Goal: Task Accomplishment & Management: Complete application form

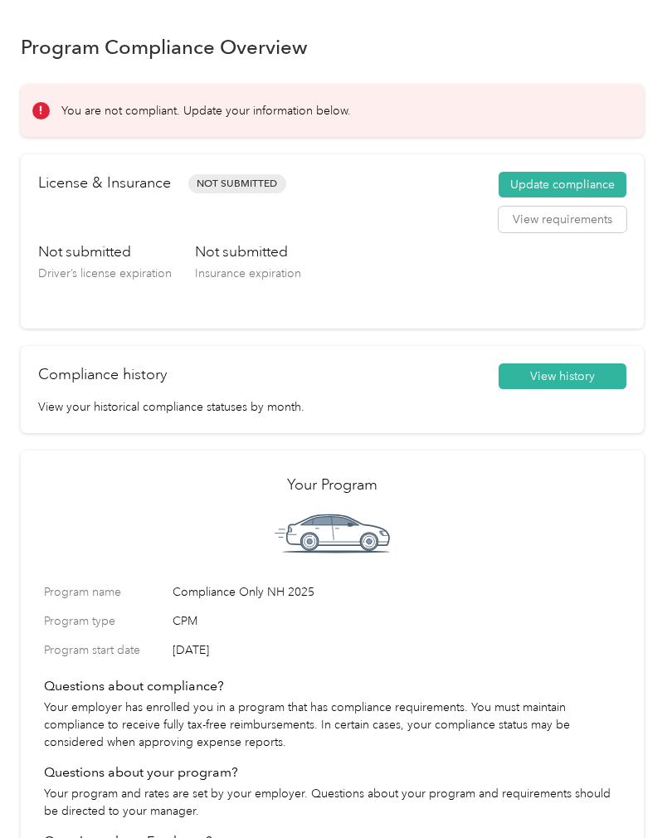
click at [573, 182] on button "Update compliance" at bounding box center [563, 185] width 128 height 27
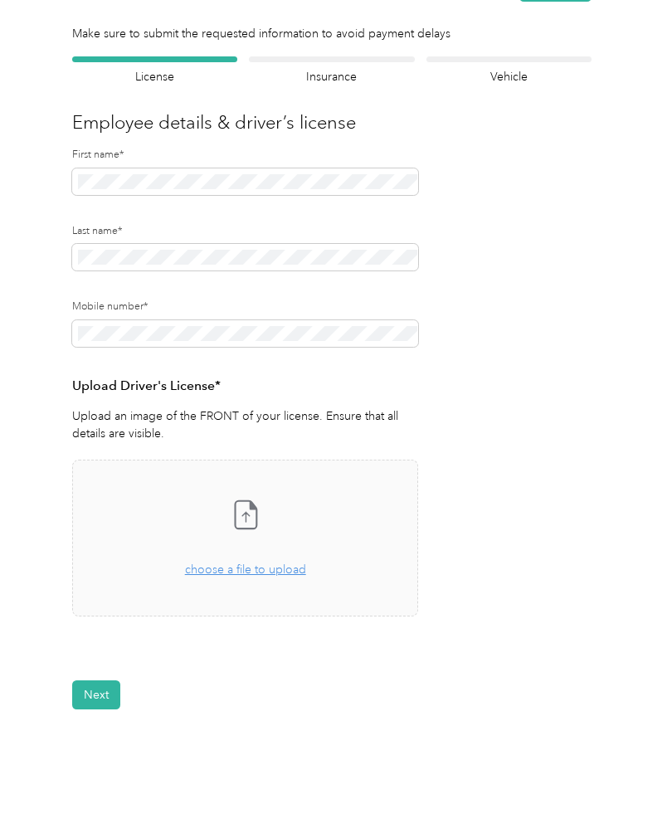
scroll to position [84, 0]
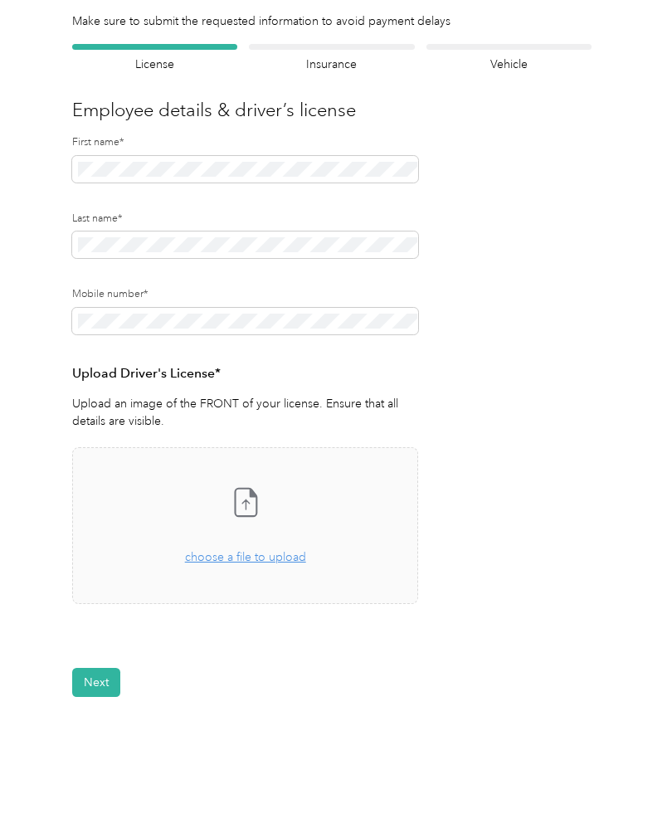
click at [266, 559] on span "choose a file to upload" at bounding box center [245, 557] width 121 height 14
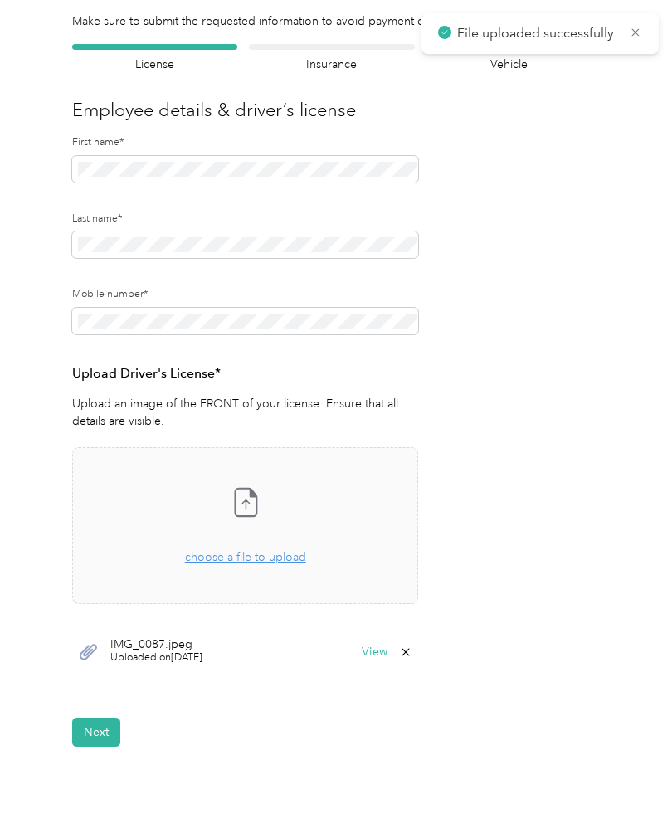
click at [98, 718] on button "Next" at bounding box center [96, 732] width 48 height 29
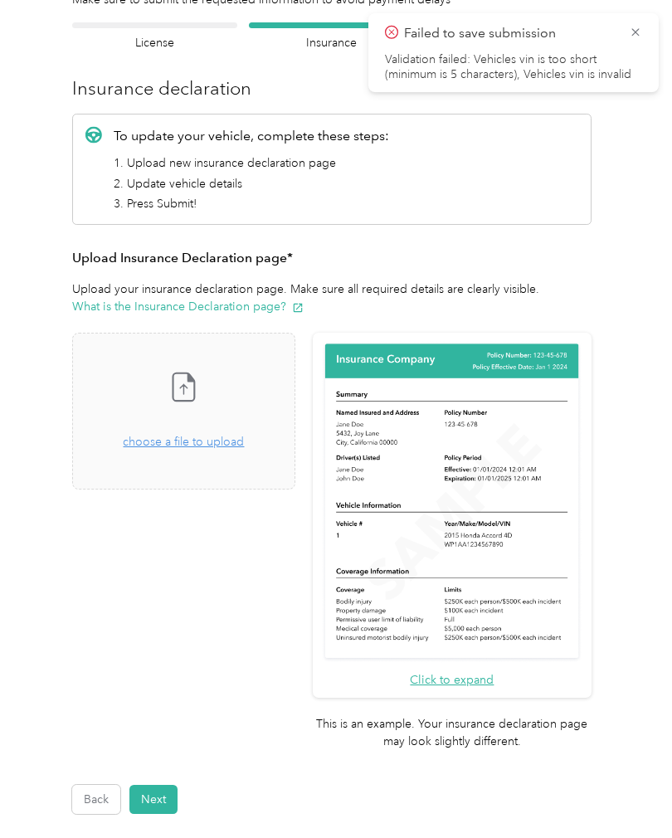
scroll to position [105, 0]
click at [229, 449] on div "Drag and drop your file here, or choose a file to upload" at bounding box center [183, 433] width 121 height 37
click at [244, 441] on span "choose a file to upload" at bounding box center [183, 442] width 121 height 14
click at [237, 451] on div "Take a photo or choose a photo from your library Drag and drop your file here, …" at bounding box center [183, 411] width 195 height 129
click at [244, 449] on div "Drag and drop your file here, or choose a file to upload" at bounding box center [183, 433] width 121 height 37
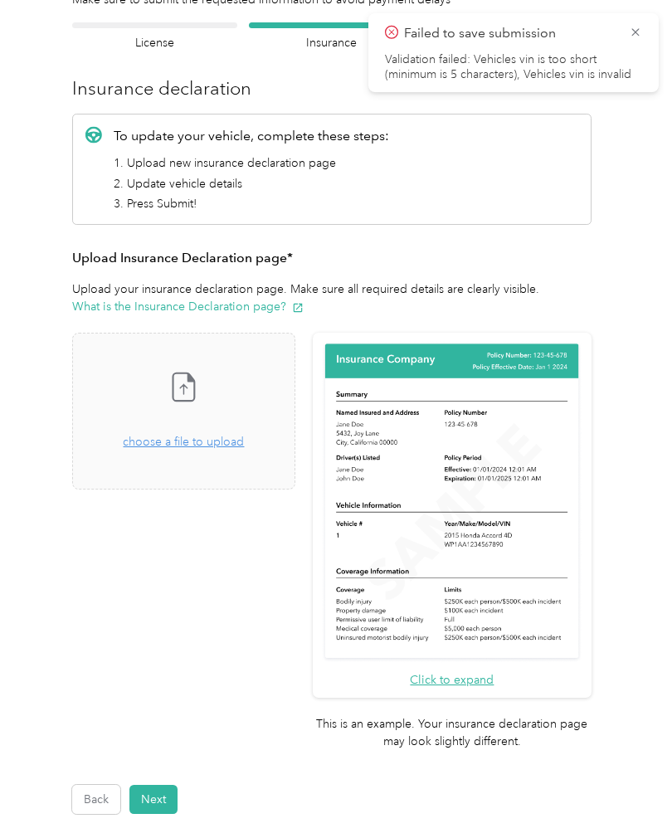
click at [228, 438] on span "choose a file to upload" at bounding box center [183, 442] width 121 height 14
click at [235, 455] on div "Take a photo or choose a photo from your library Drag and drop your file here, …" at bounding box center [183, 411] width 195 height 129
